Goal: Navigation & Orientation: Find specific page/section

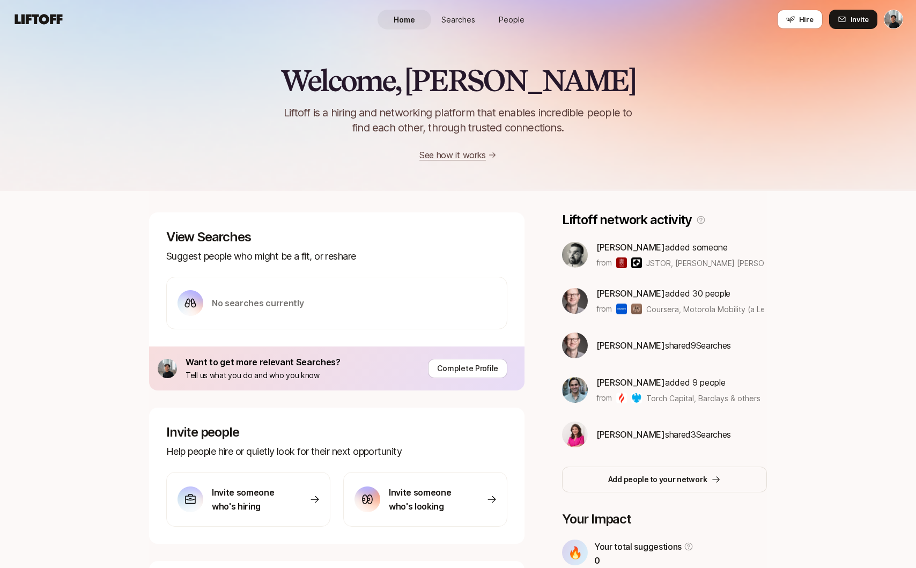
click at [459, 30] on div "Home Searches People Hire" at bounding box center [458, 19] width 161 height 39
click at [461, 25] on link "Searches" at bounding box center [458, 20] width 54 height 20
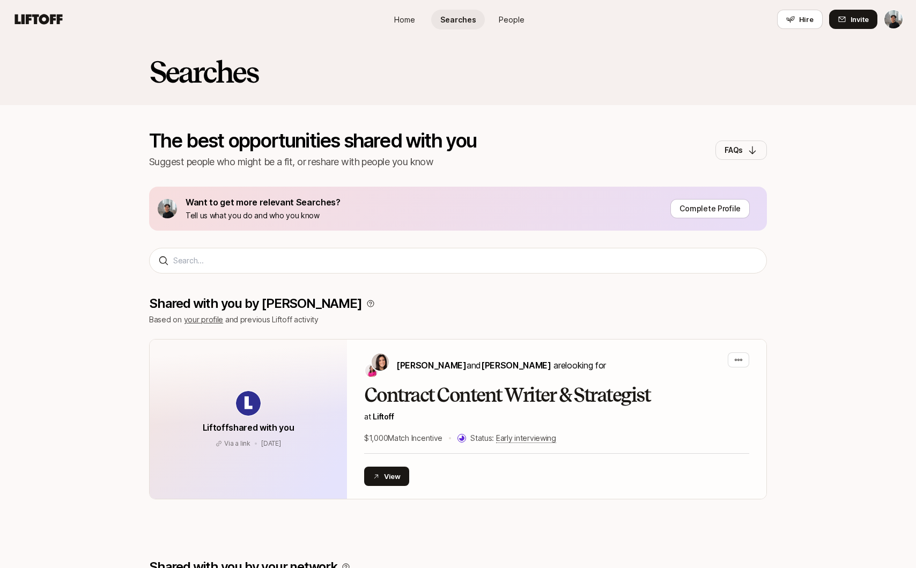
click at [896, 24] on html "Home Searches People Hire Home Searches People Hire Hire Invite Searches The be…" at bounding box center [458, 284] width 916 height 568
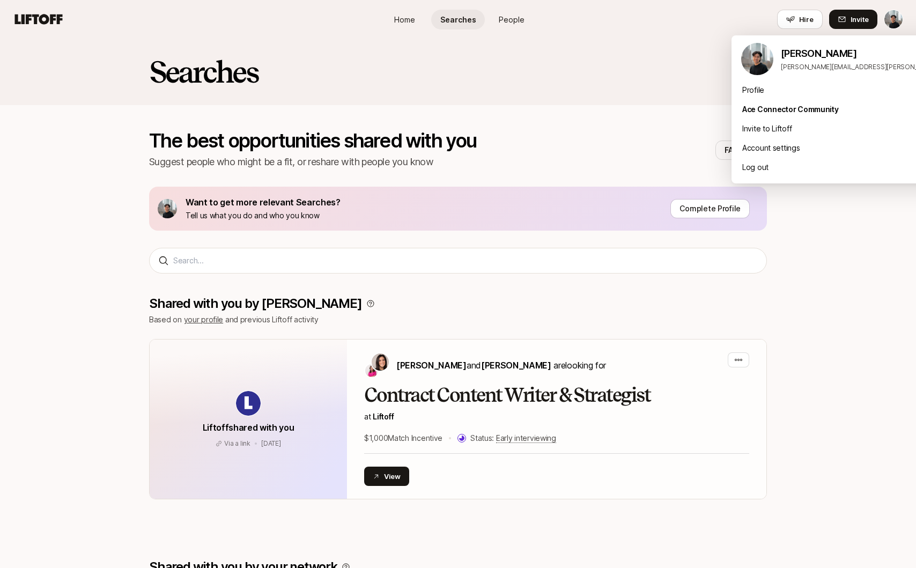
click at [539, 12] on html "Home Searches People Hire Home Searches People Hire Hire Invite Searches The be…" at bounding box center [458, 284] width 916 height 568
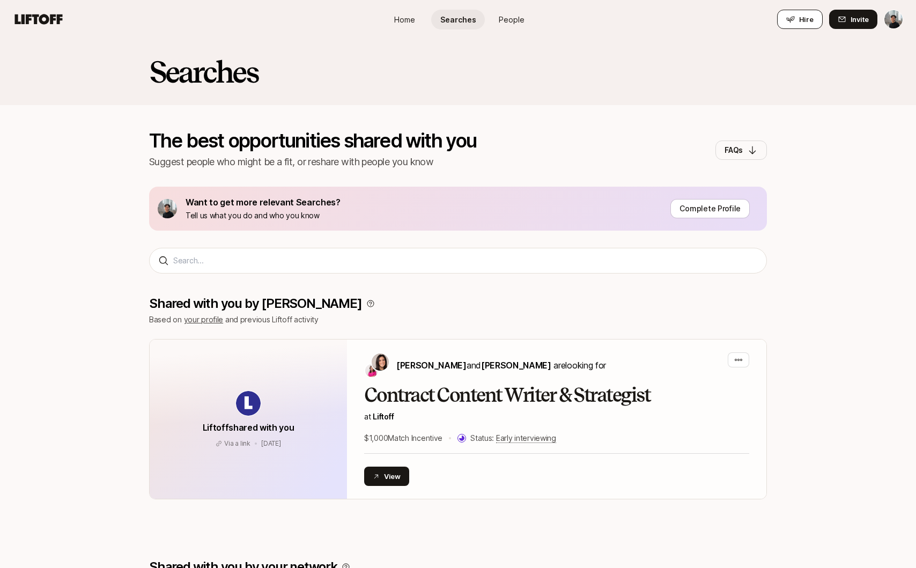
click at [790, 23] on icon at bounding box center [790, 19] width 9 height 9
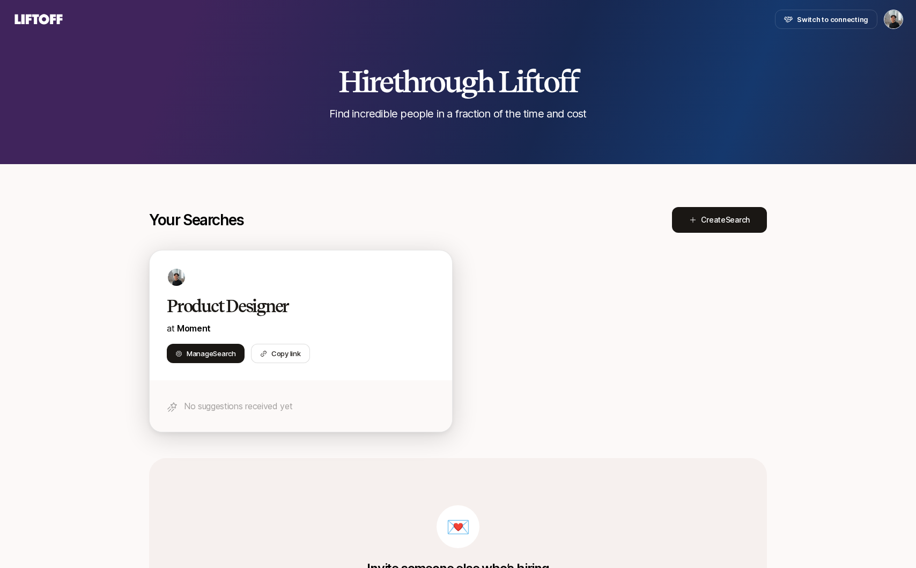
click at [212, 301] on h2 "Product Designer" at bounding box center [290, 306] width 246 height 21
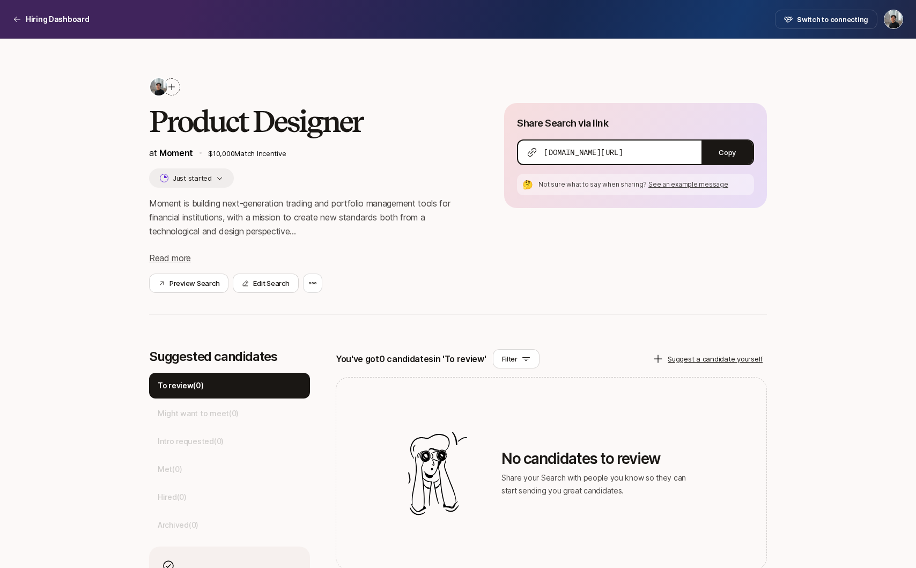
click at [49, 12] on div "Hiring Dashboard Switch to connecting" at bounding box center [458, 19] width 890 height 19
click at [49, 16] on p "Hiring Dashboard" at bounding box center [58, 19] width 64 height 13
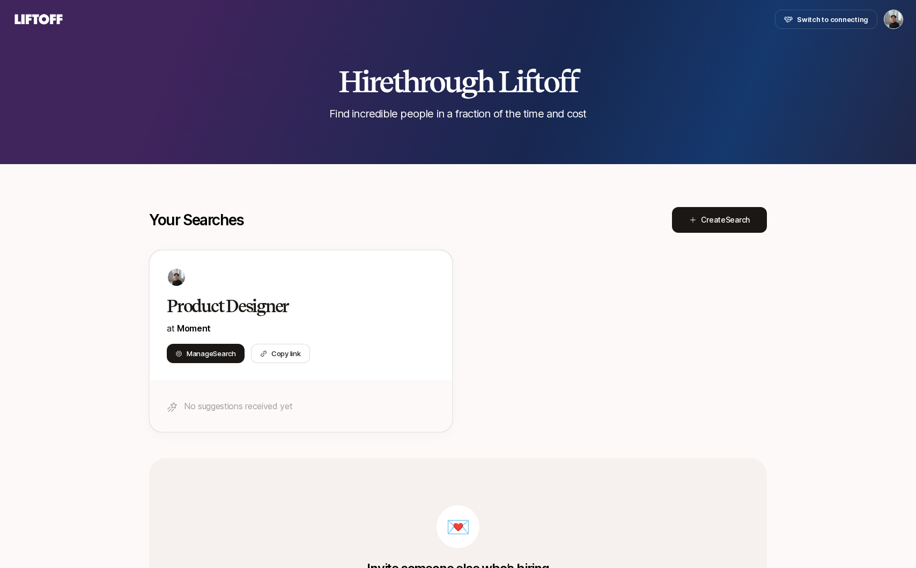
click at [48, 19] on icon at bounding box center [39, 19] width 48 height 10
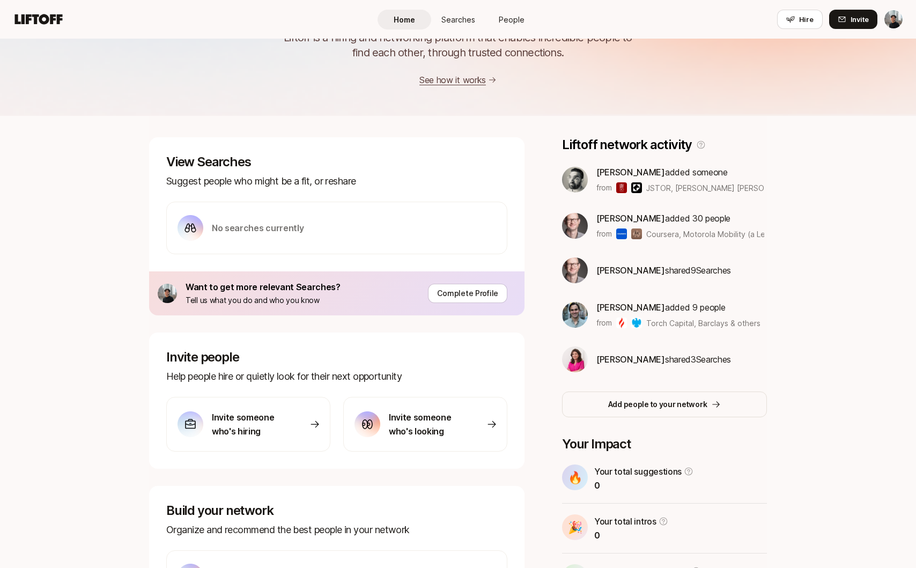
scroll to position [81, 0]
